Goal: Find specific page/section: Find specific page/section

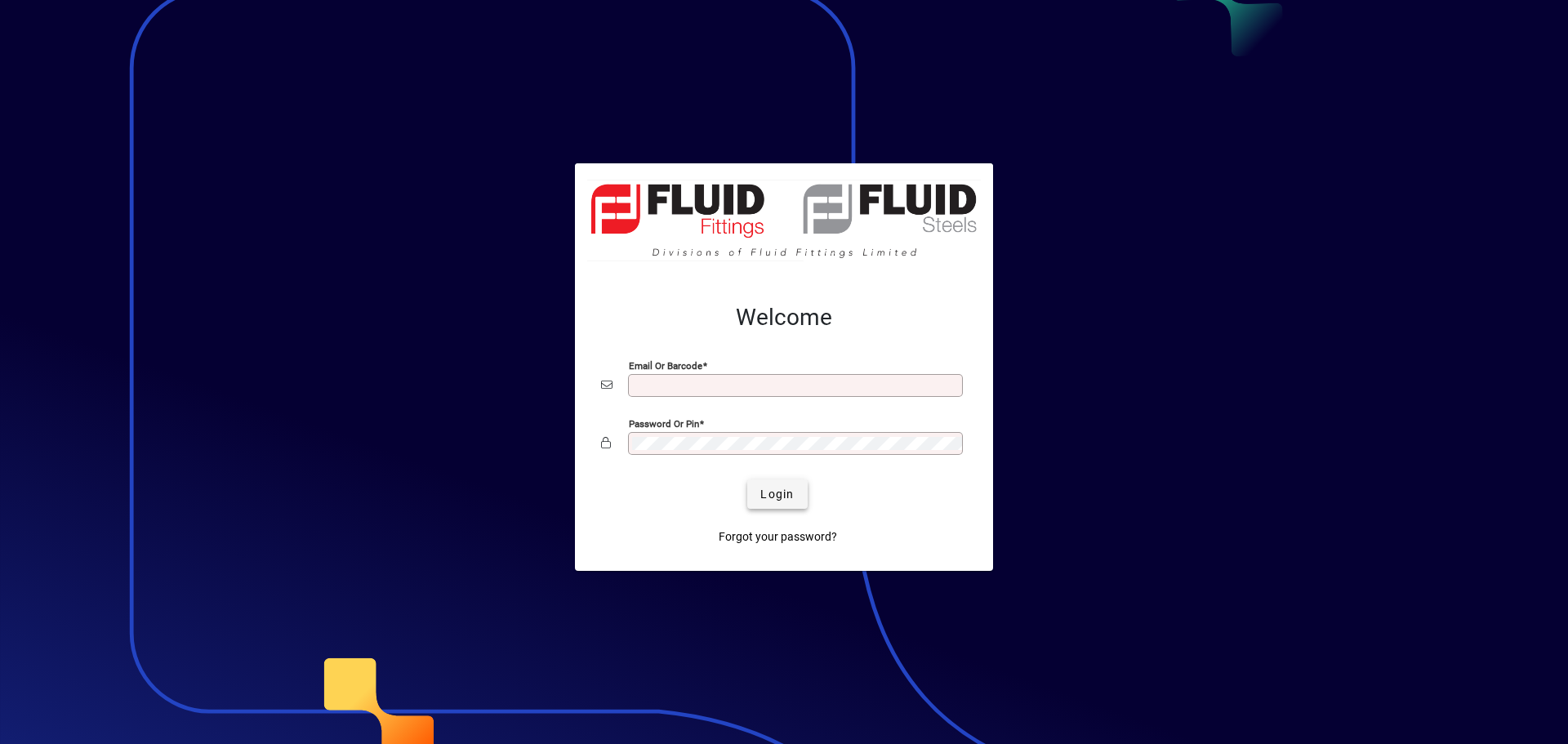
type input "**********"
click at [787, 496] on span "Login" at bounding box center [777, 494] width 34 height 17
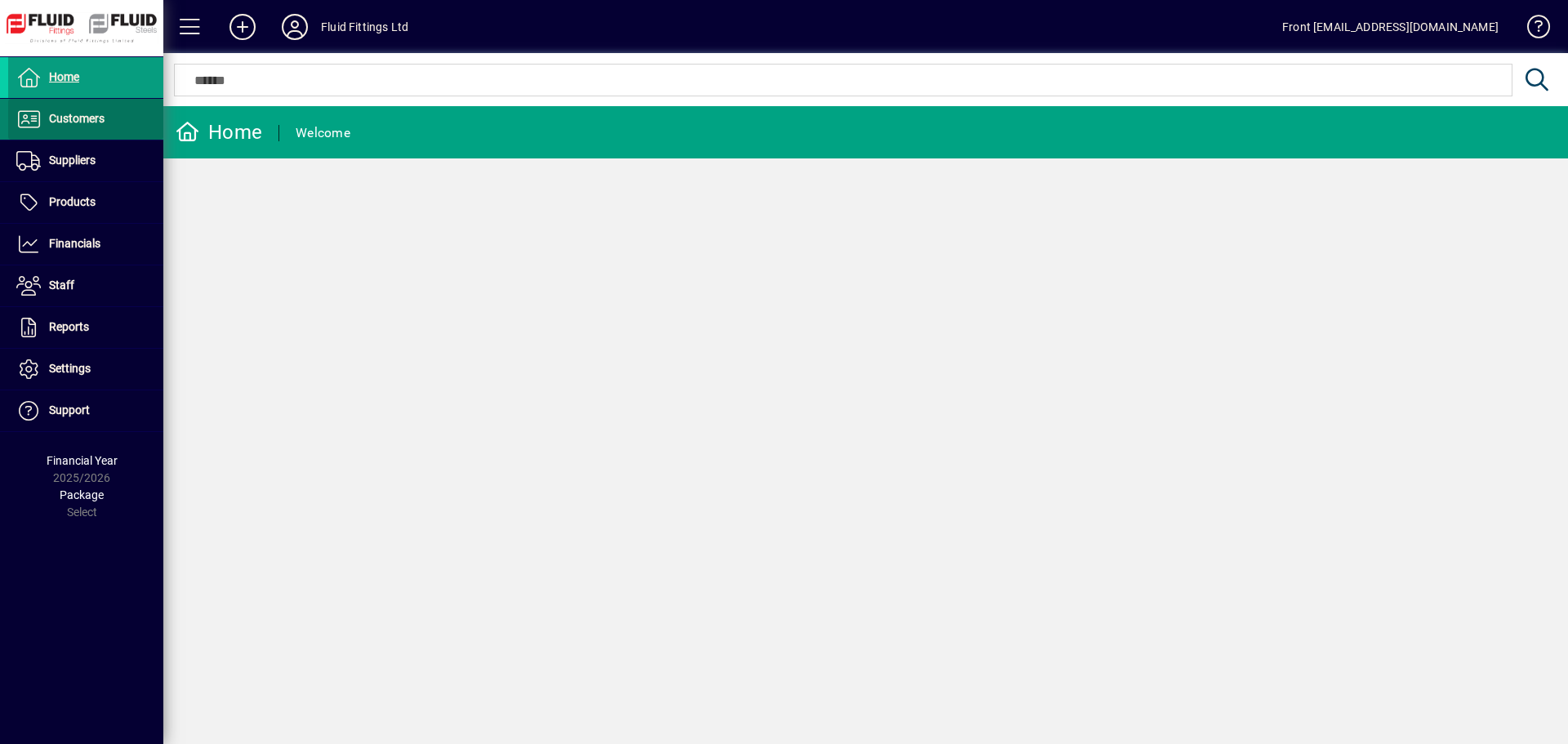
click at [87, 126] on span "Customers" at bounding box center [55, 119] width 96 height 20
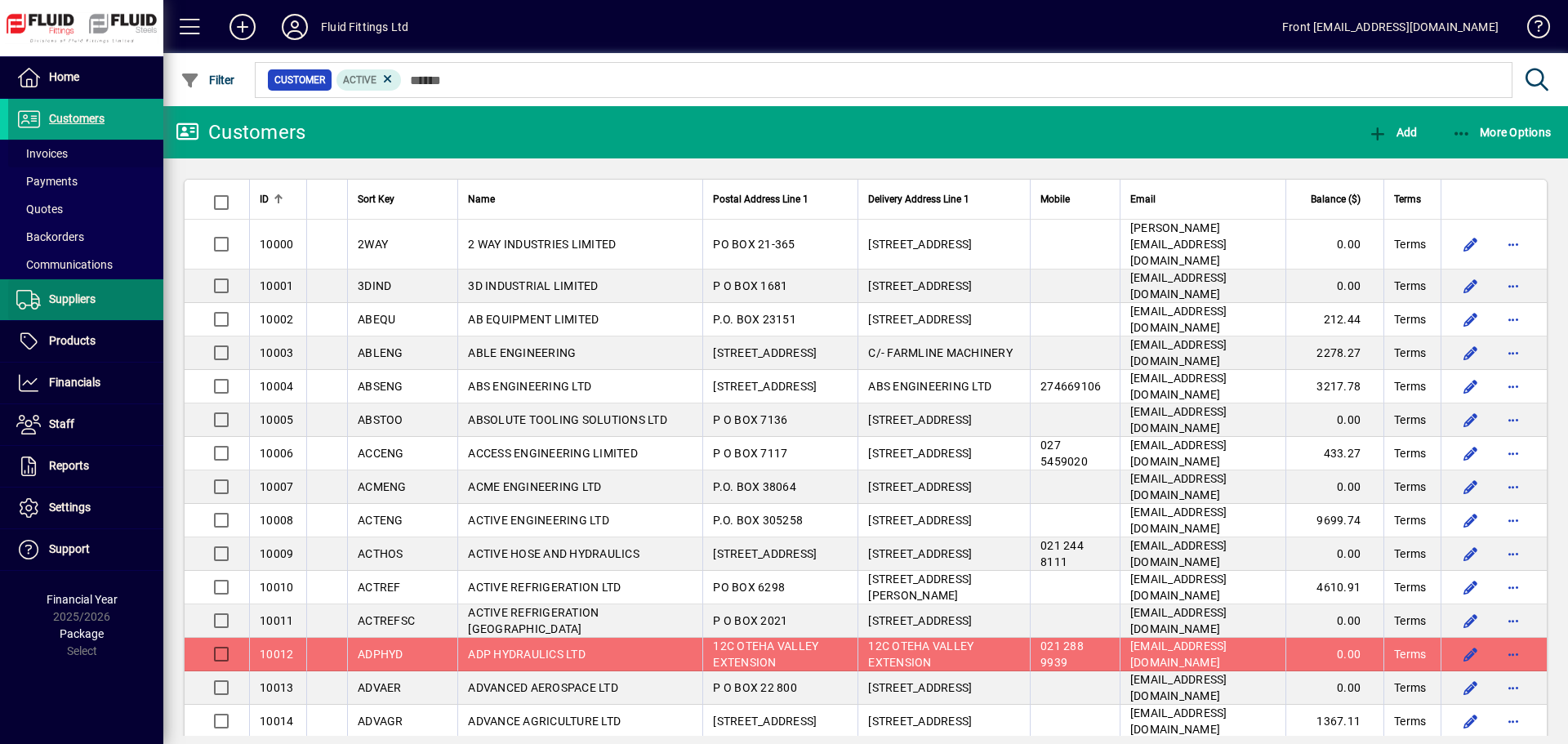
click at [46, 156] on span "Invoices" at bounding box center [42, 153] width 52 height 13
